Goal: Task Accomplishment & Management: Manage account settings

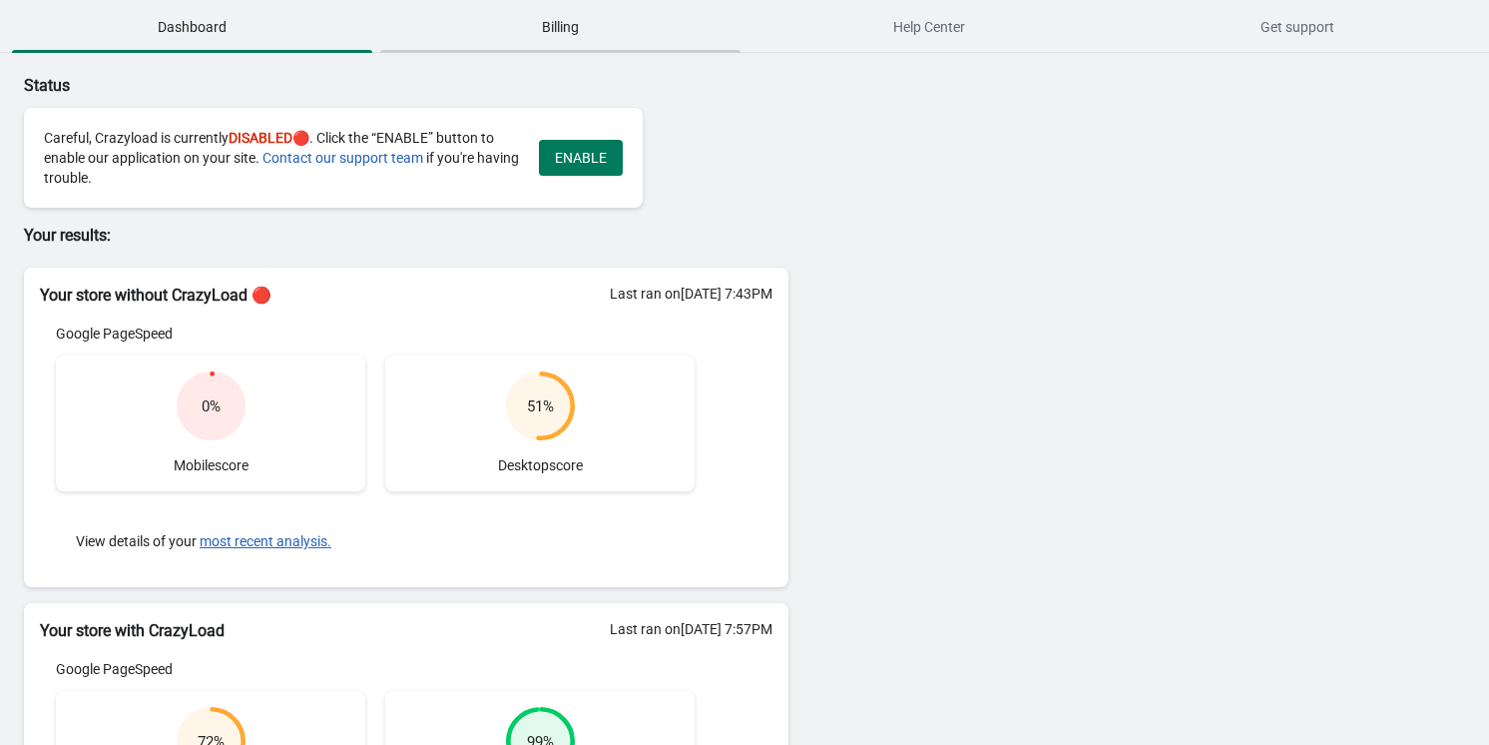
click at [564, 13] on span "Billing" at bounding box center [560, 27] width 360 height 36
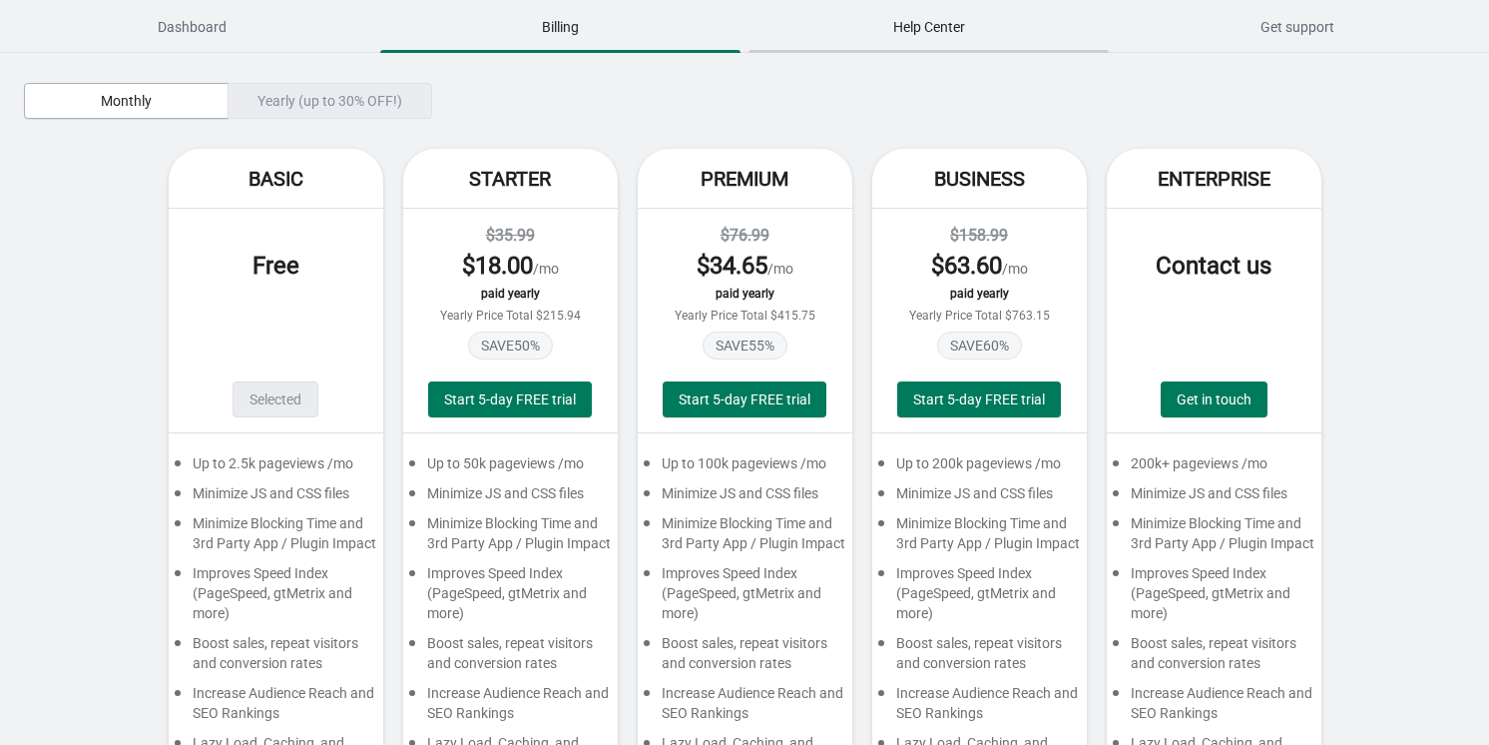
click at [908, 48] on button "Help Center" at bounding box center [929, 27] width 368 height 52
click at [210, 17] on span "Dashboard" at bounding box center [192, 27] width 360 height 36
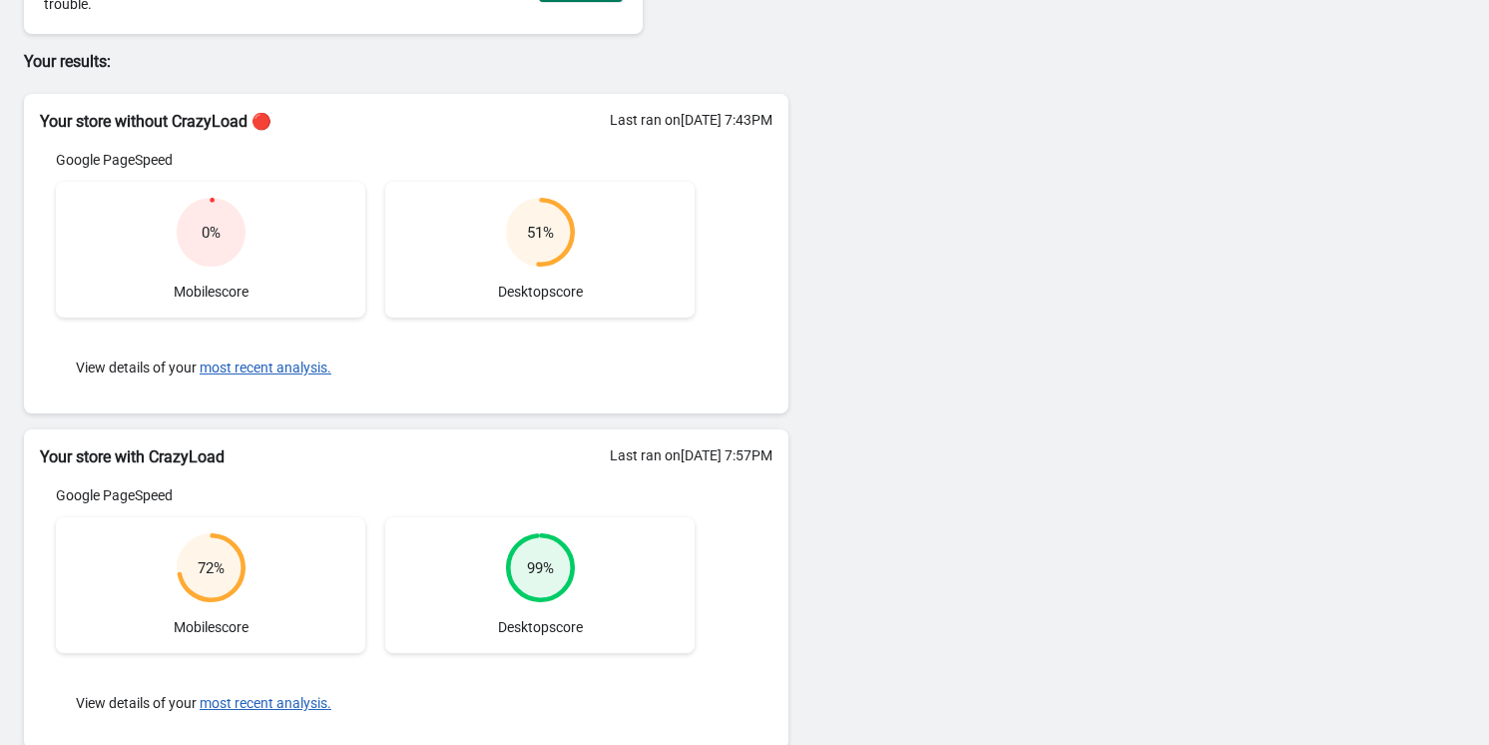
scroll to position [181, 0]
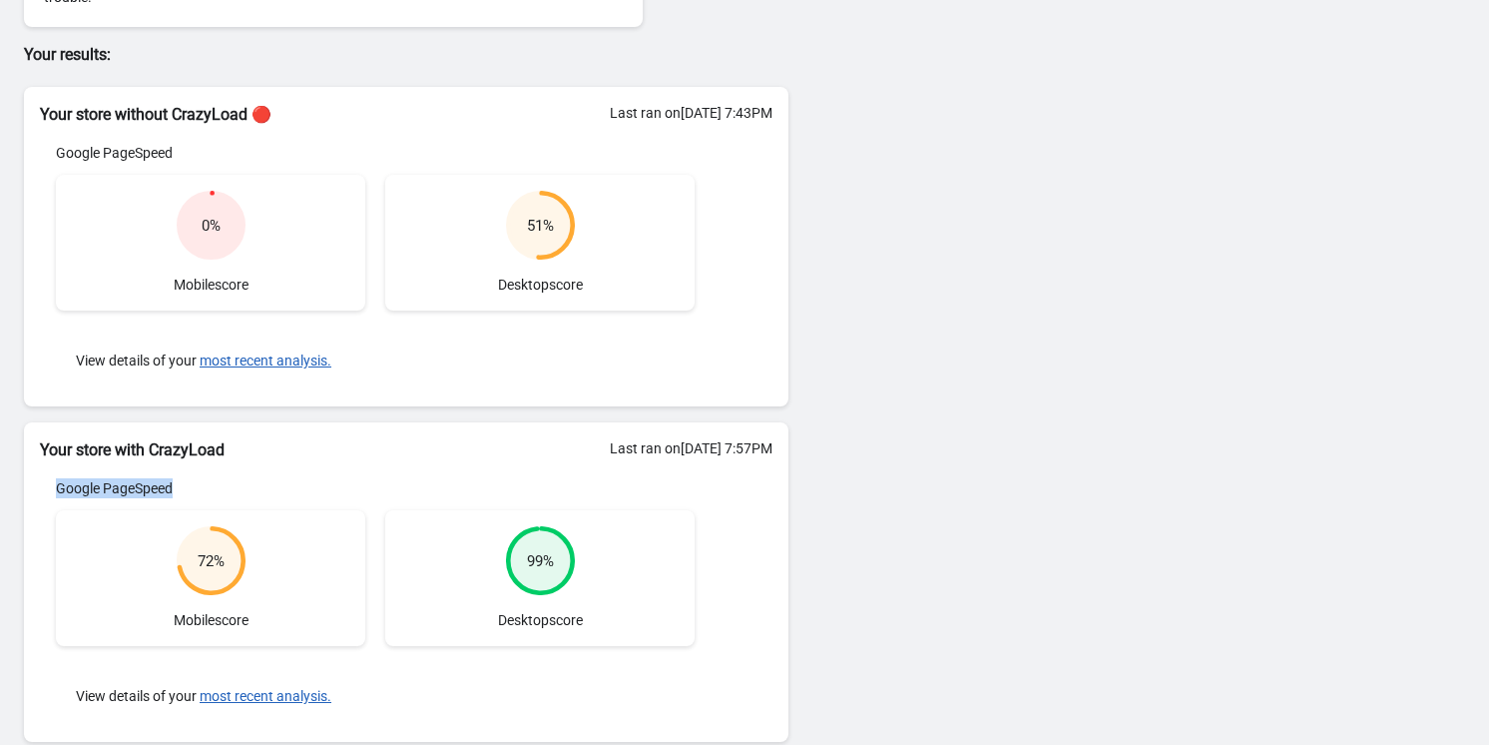
drag, startPoint x: 54, startPoint y: 481, endPoint x: 240, endPoint y: 481, distance: 185.6
click at [240, 481] on div "Google PageSpeed 72 % Mobile score 99 % Desktop score View details of your most…" at bounding box center [375, 602] width 671 height 248
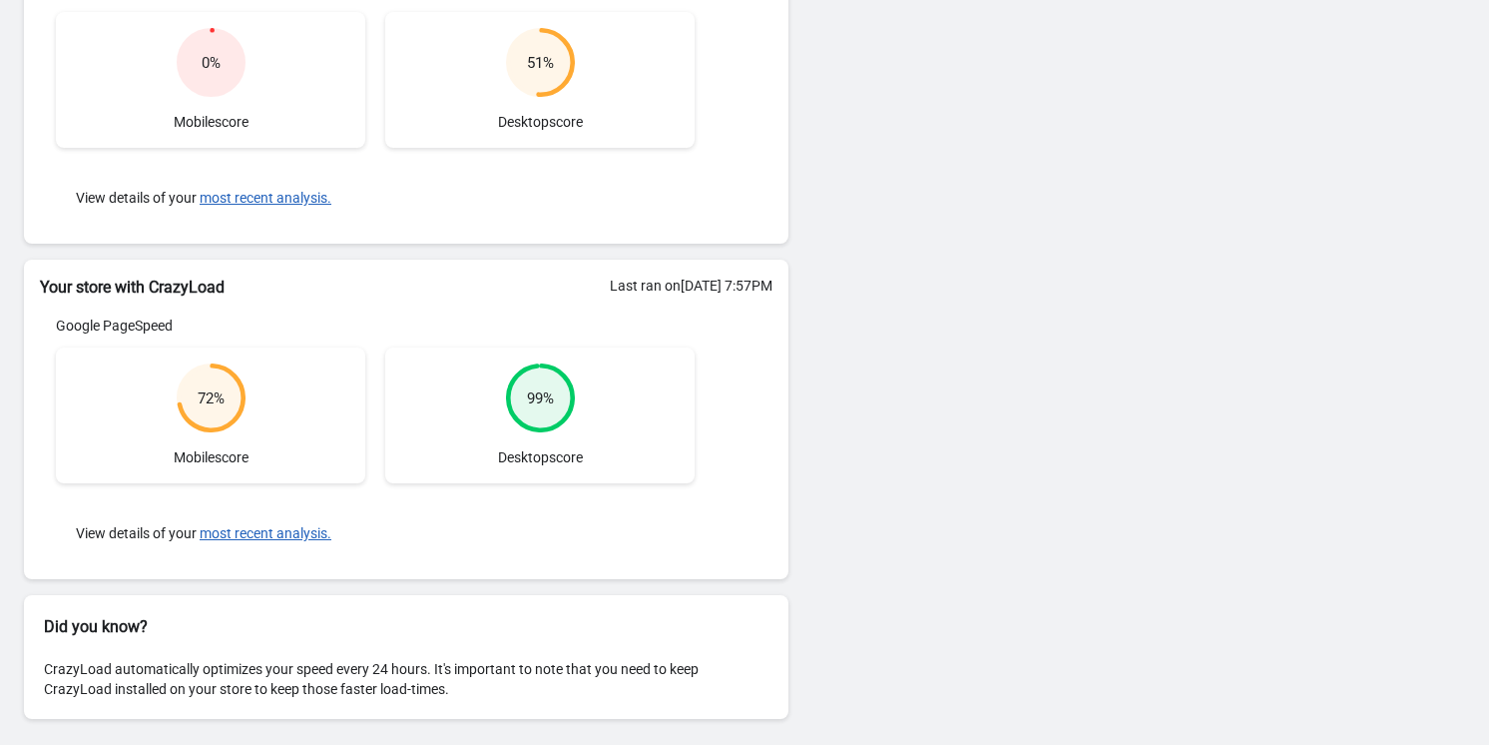
click at [868, 263] on div "Status Careful, Crazyload is currently DISABLED 🔴. Click the “ENABLE” button to…" at bounding box center [744, 228] width 1489 height 1037
